Goal: Transaction & Acquisition: Purchase product/service

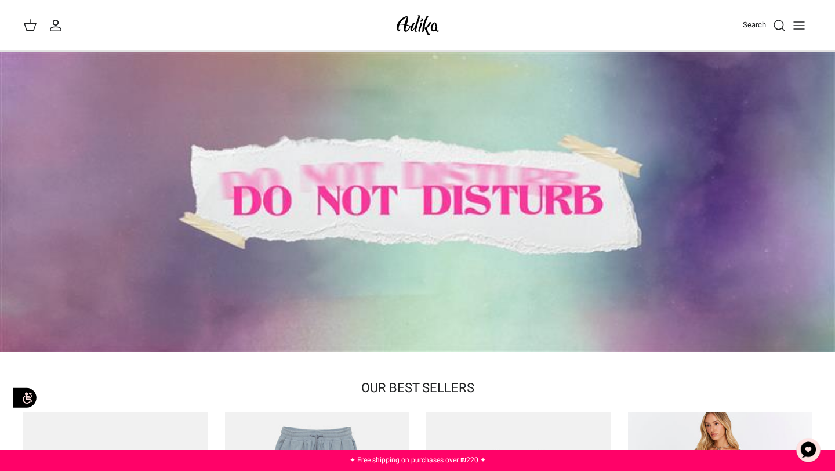
click at [458, 119] on div at bounding box center [417, 202] width 835 height 301
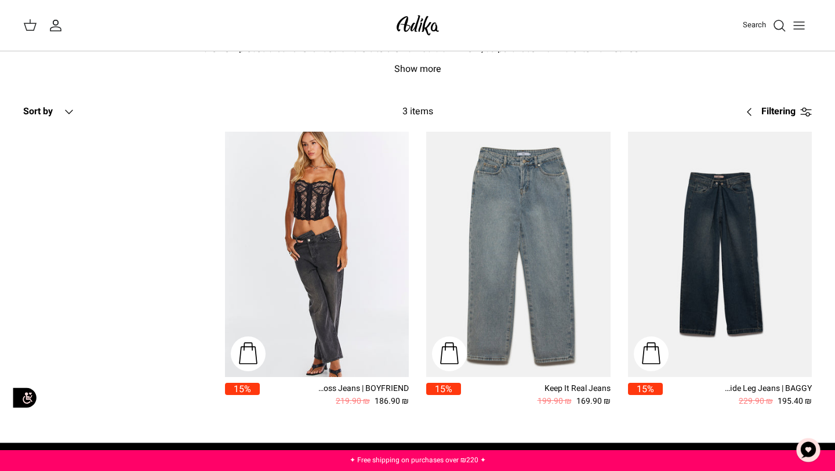
scroll to position [56, 0]
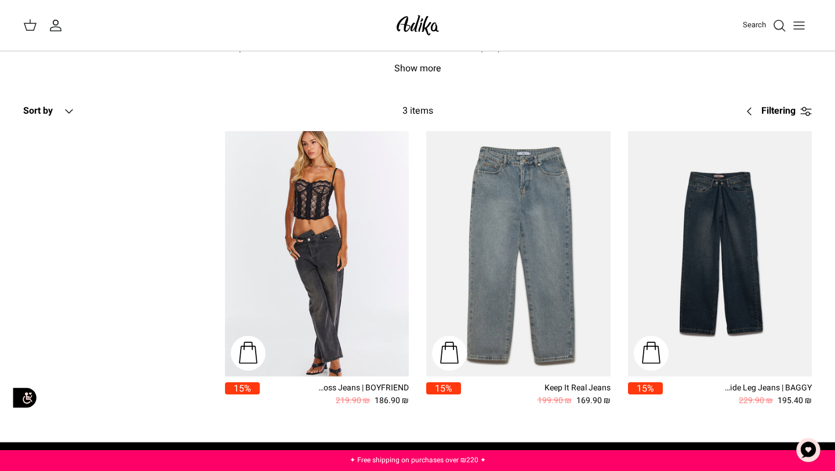
click at [49, 24] on icon "My account" at bounding box center [56, 26] width 14 height 14
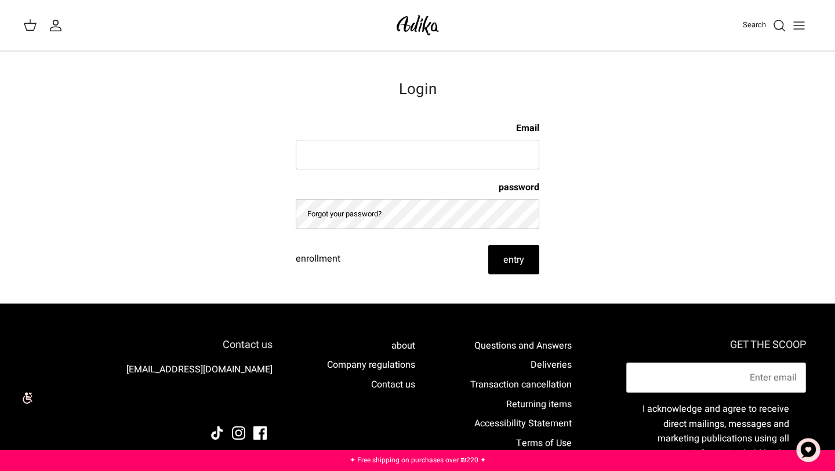
click at [35, 30] on icon at bounding box center [30, 25] width 14 height 14
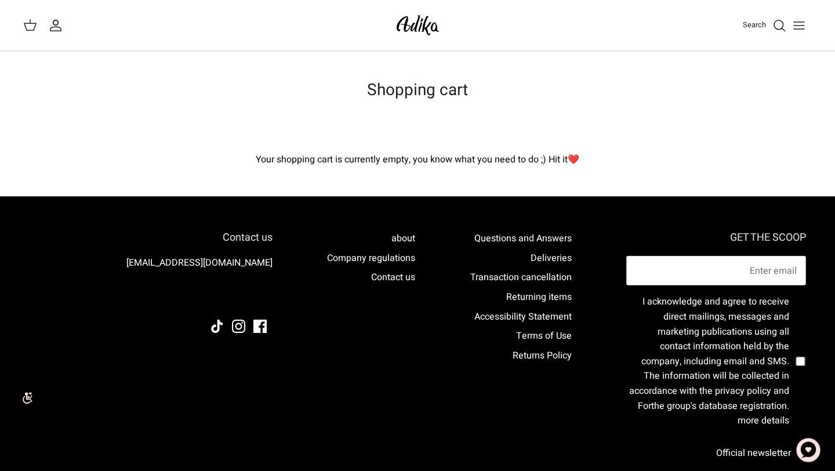
click at [422, 28] on img at bounding box center [417, 25] width 49 height 27
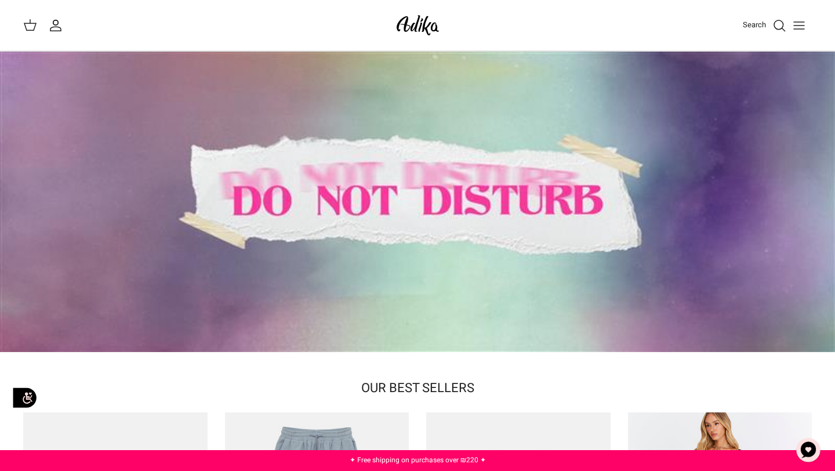
click at [798, 26] on icon "Toggle menu" at bounding box center [799, 26] width 14 height 14
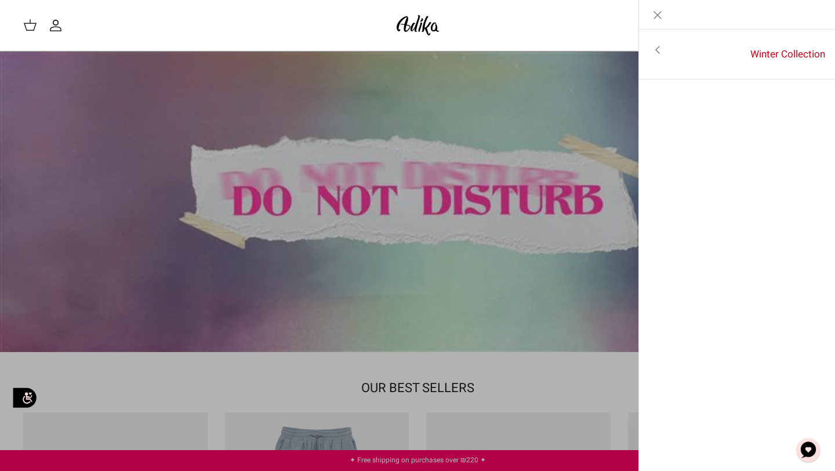
click at [660, 44] on icon "Toggle menu" at bounding box center [658, 50] width 14 height 14
click at [774, 49] on font "For all items" at bounding box center [792, 51] width 54 height 15
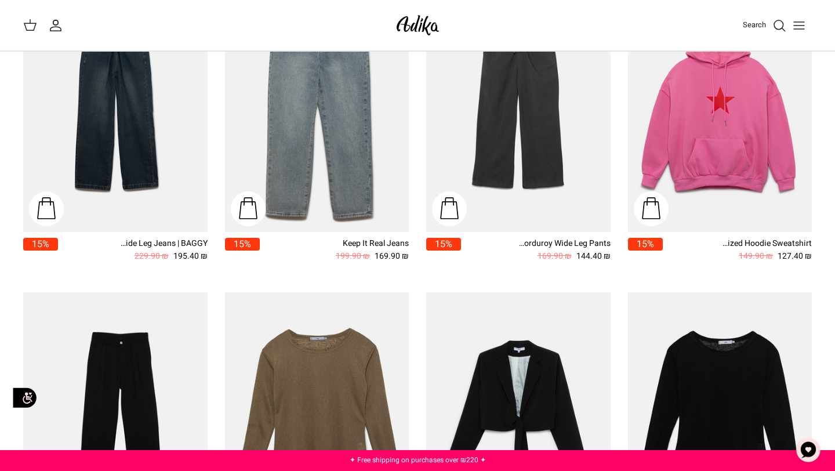
scroll to position [1120, 0]
